Goal: Transaction & Acquisition: Obtain resource

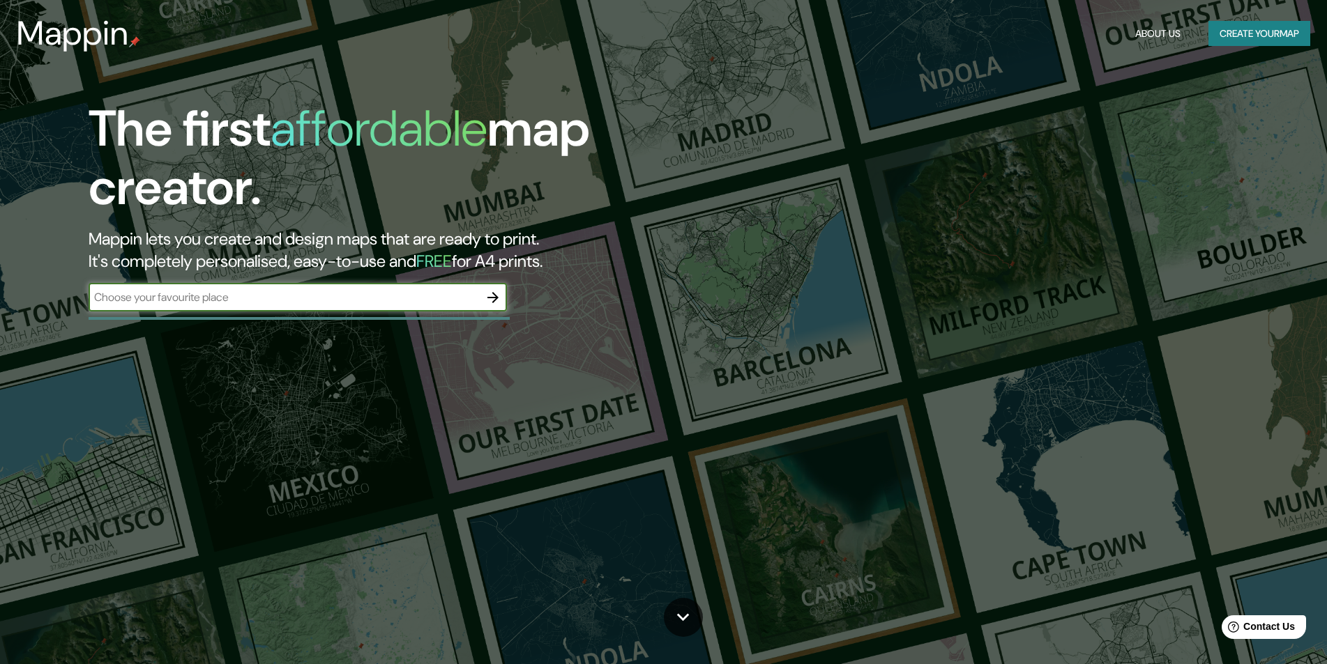
click at [372, 293] on input "text" at bounding box center [284, 297] width 390 height 16
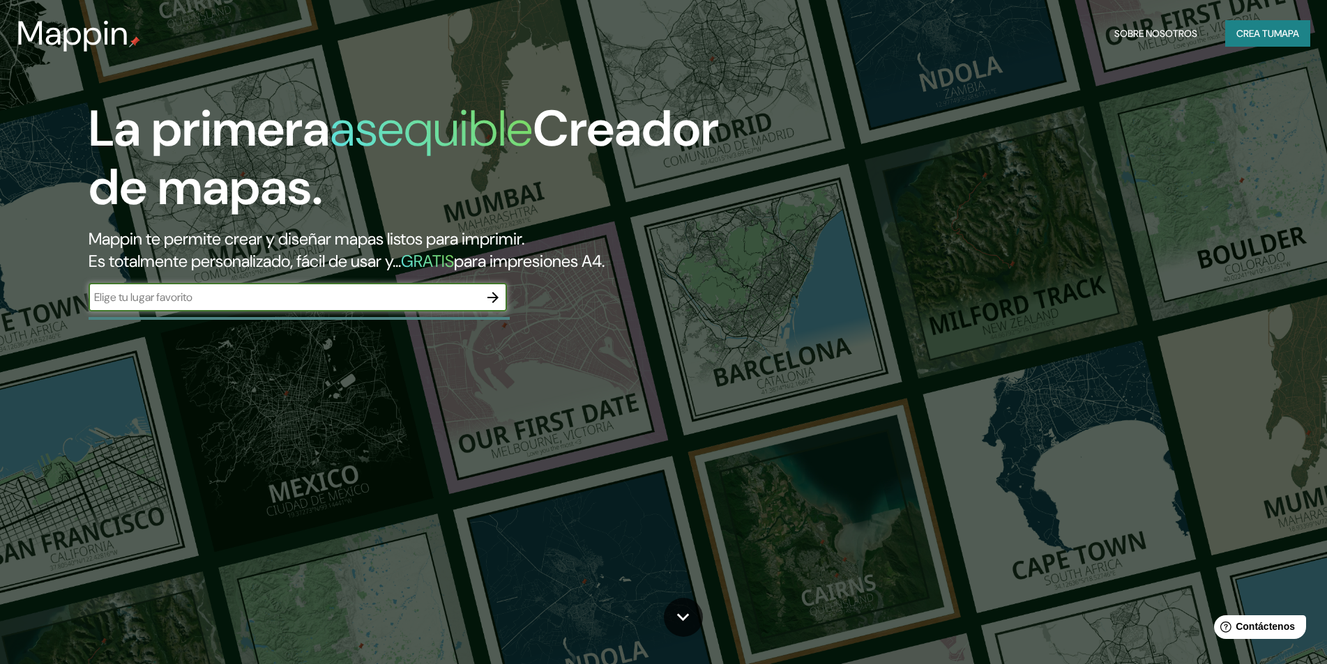
click at [372, 292] on input "text" at bounding box center [284, 297] width 390 height 16
type input "cerro azul cañete peru"
click at [494, 297] on icon "button" at bounding box center [492, 297] width 11 height 11
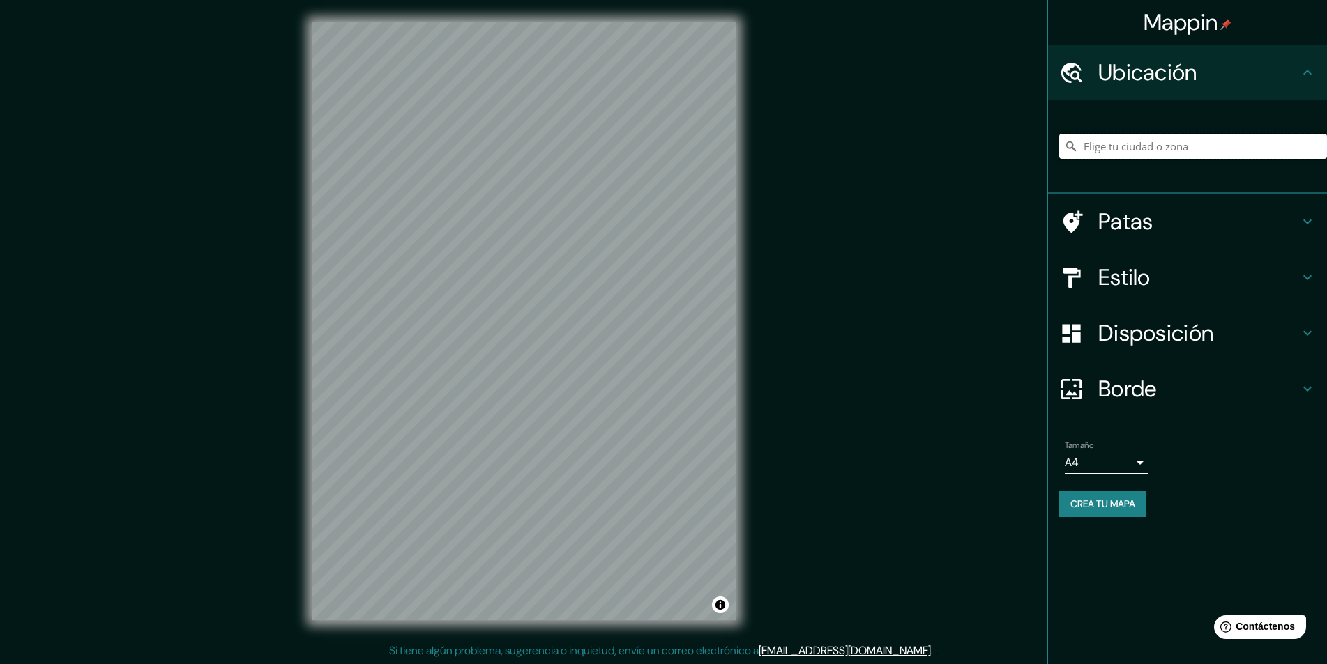
click at [1171, 149] on input "Elige tu ciudad o zona" at bounding box center [1193, 146] width 268 height 25
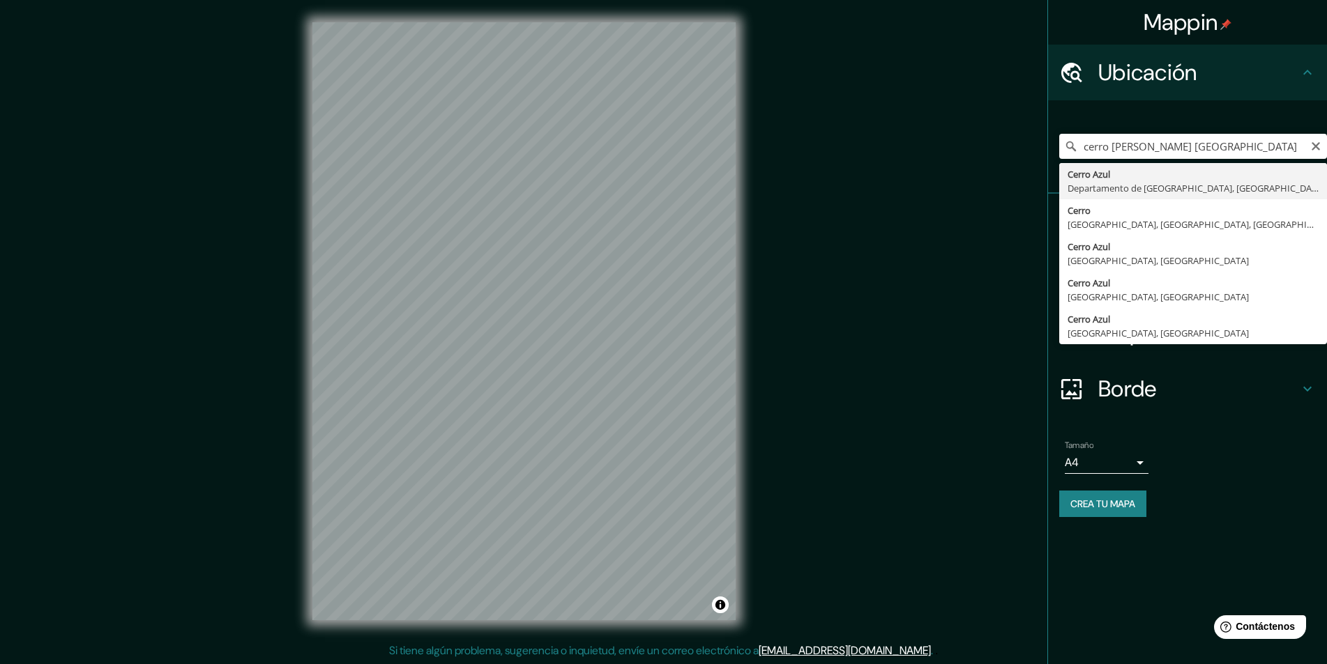
type input "Cerro Azul, Departamento de Lima, Perú"
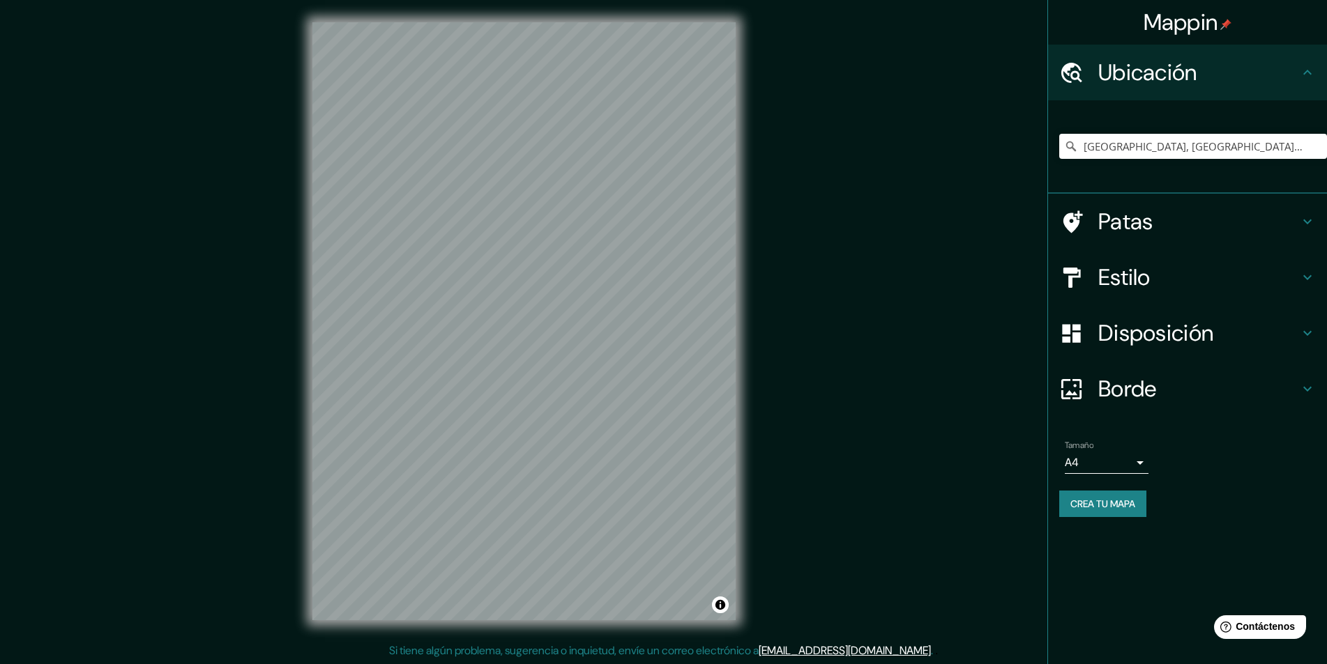
scroll to position [1, 0]
click at [1118, 500] on font "Crea tu mapa" at bounding box center [1102, 504] width 65 height 13
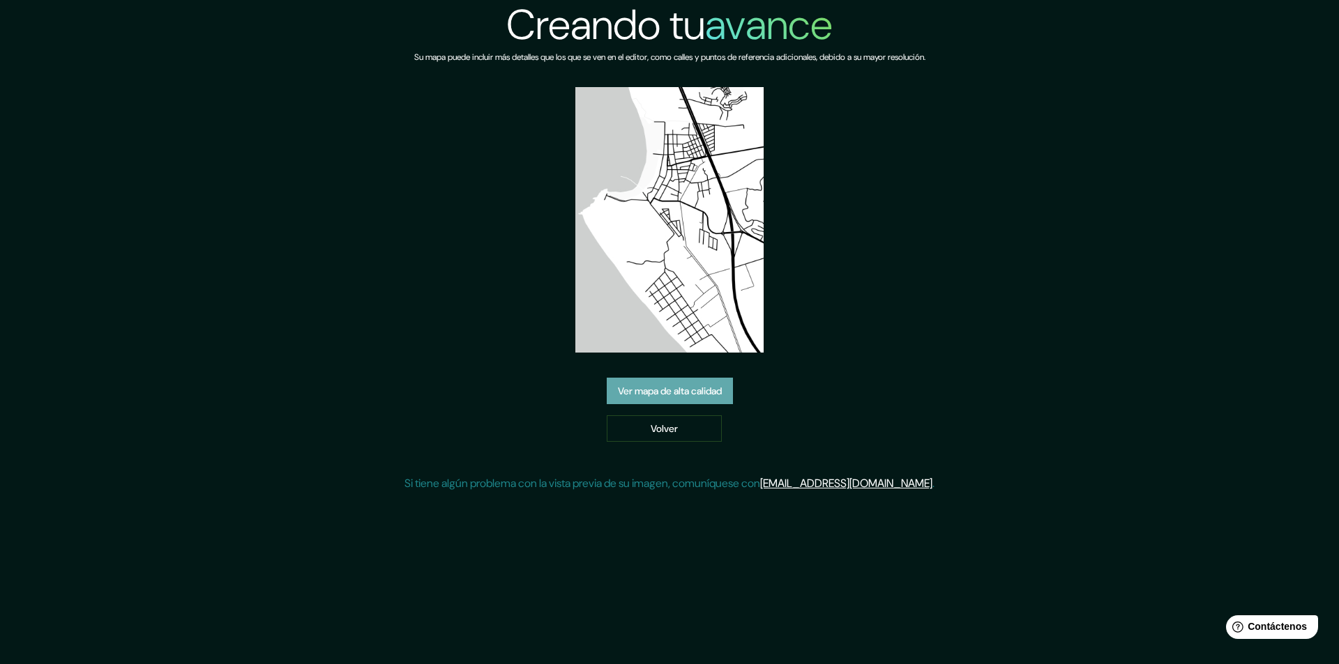
click at [662, 388] on font "Ver mapa de alta calidad" at bounding box center [670, 391] width 104 height 13
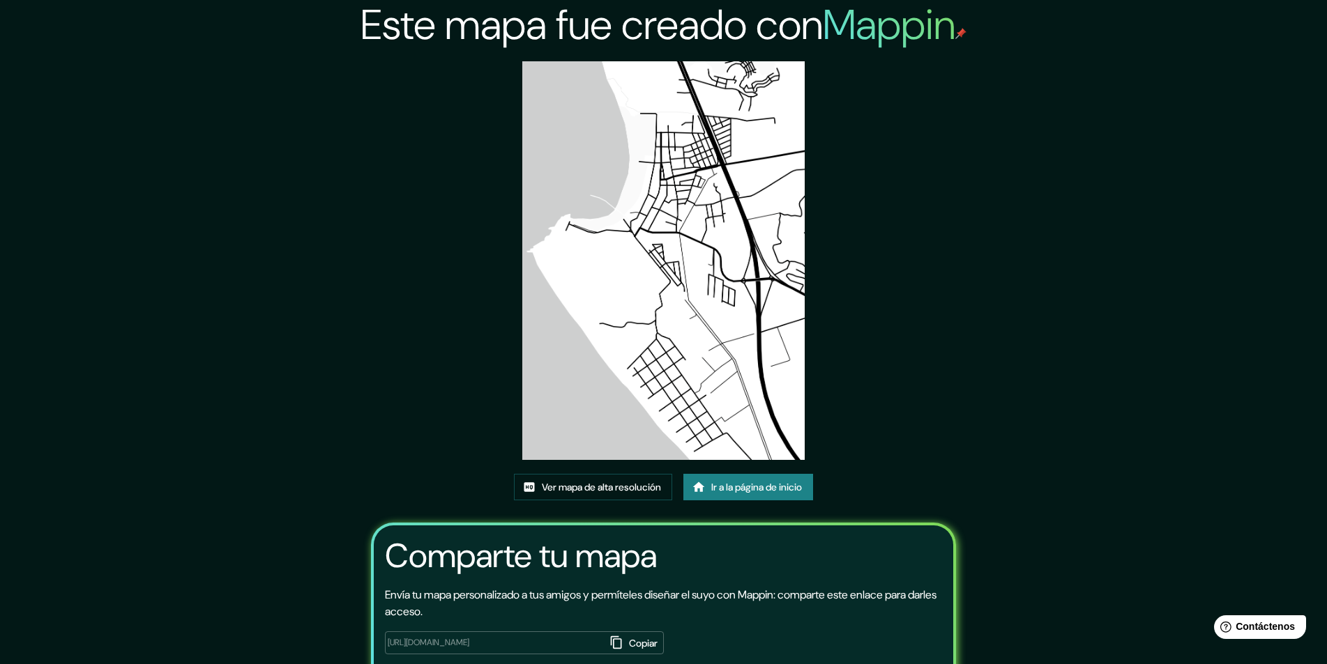
scroll to position [86, 0]
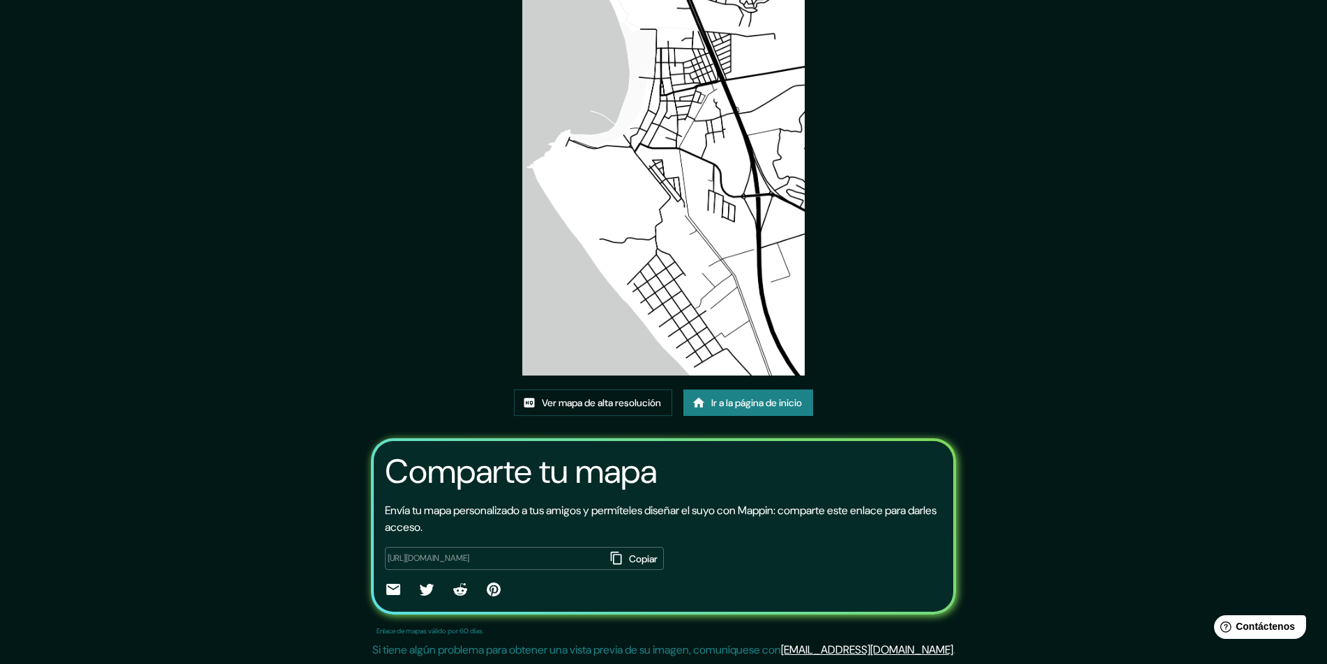
click at [629, 556] on font "Copiar" at bounding box center [643, 559] width 29 height 13
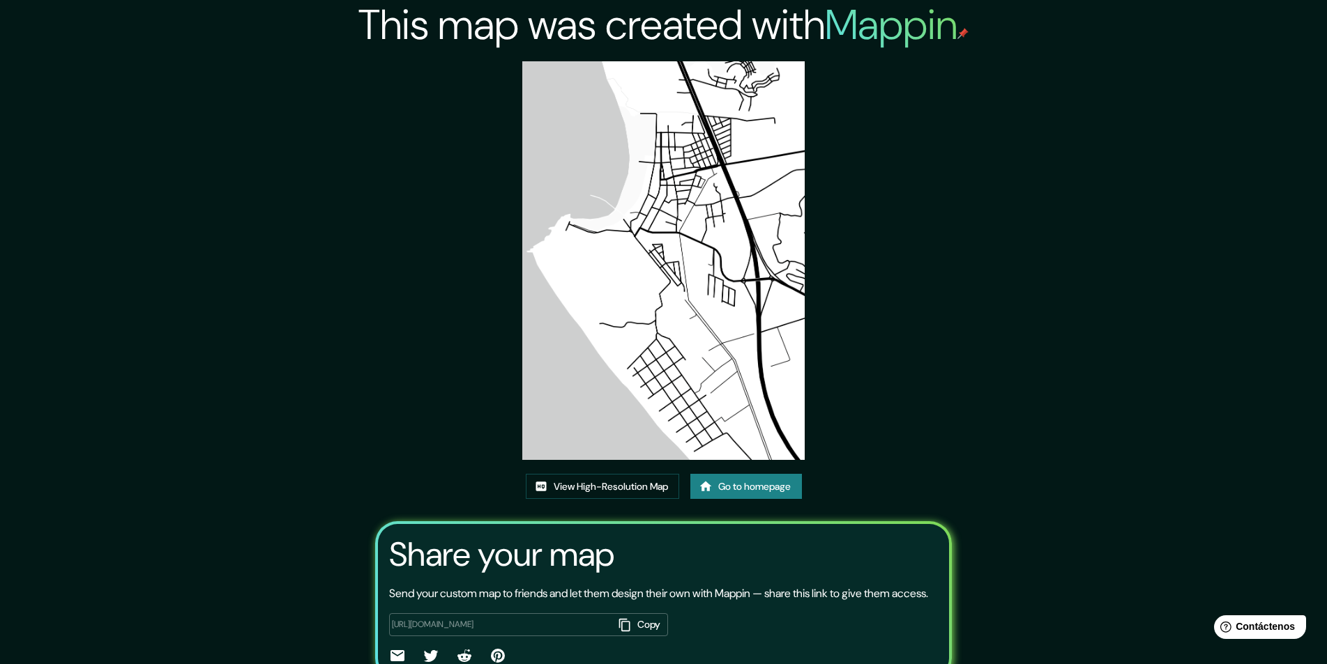
click at [668, 218] on img at bounding box center [663, 260] width 282 height 399
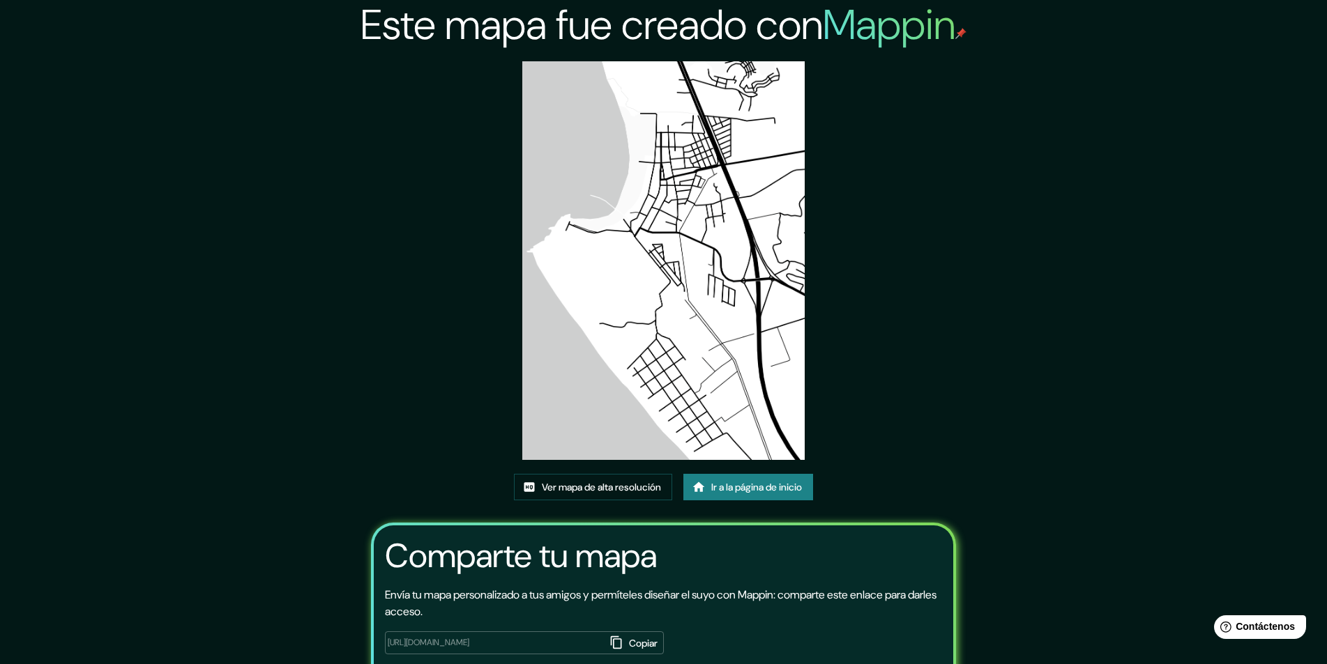
click at [662, 235] on img at bounding box center [663, 260] width 282 height 399
click at [614, 487] on font "Ver mapa de alta resolución" at bounding box center [601, 487] width 119 height 13
